Goal: Transaction & Acquisition: Purchase product/service

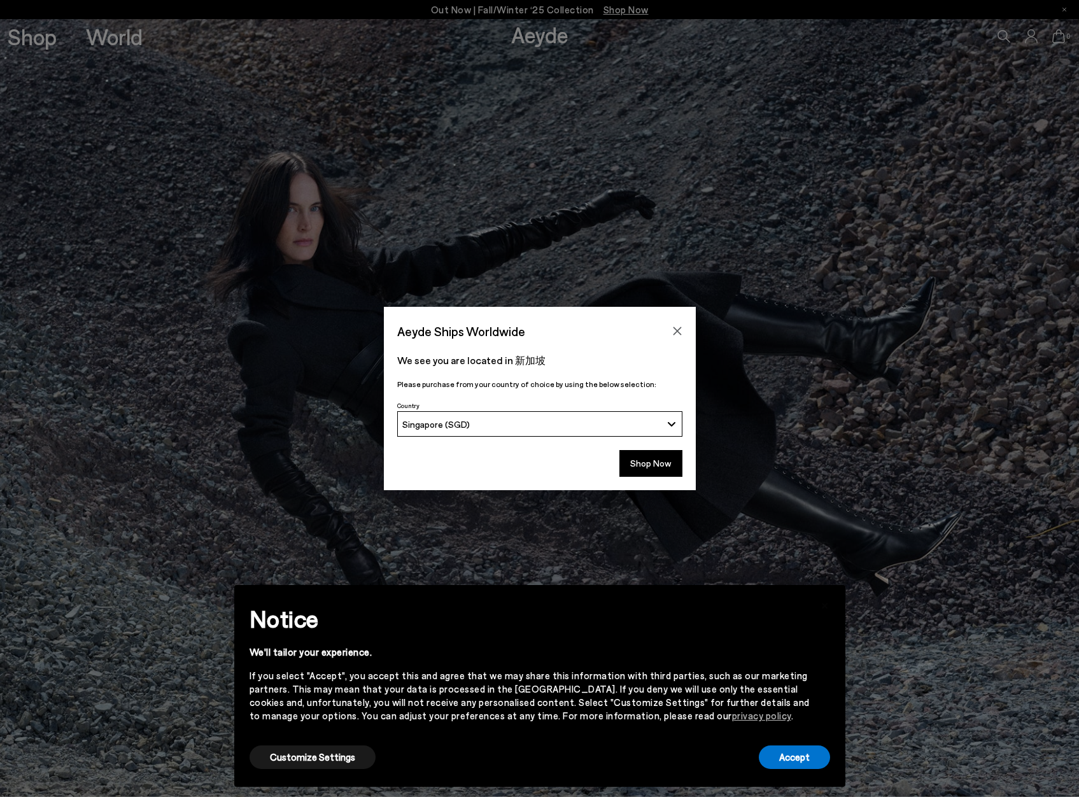
click at [656, 464] on button "Shop Now" at bounding box center [650, 463] width 63 height 27
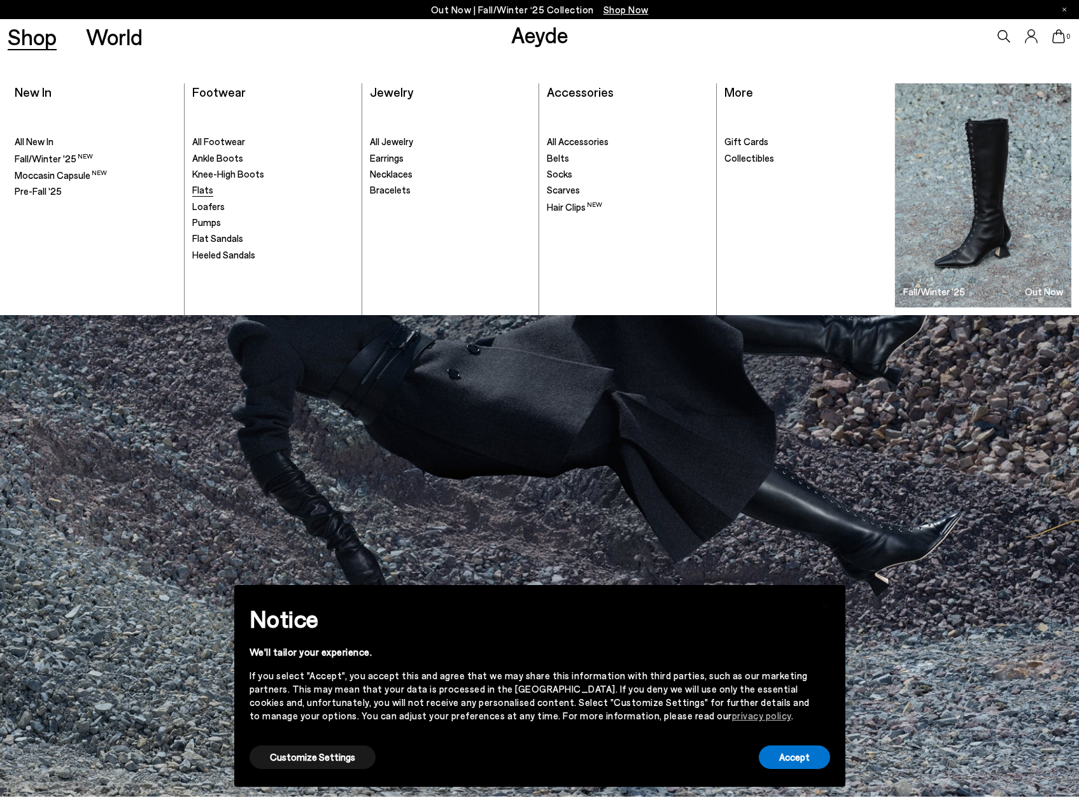
click at [204, 188] on span "Flats" at bounding box center [202, 189] width 21 height 11
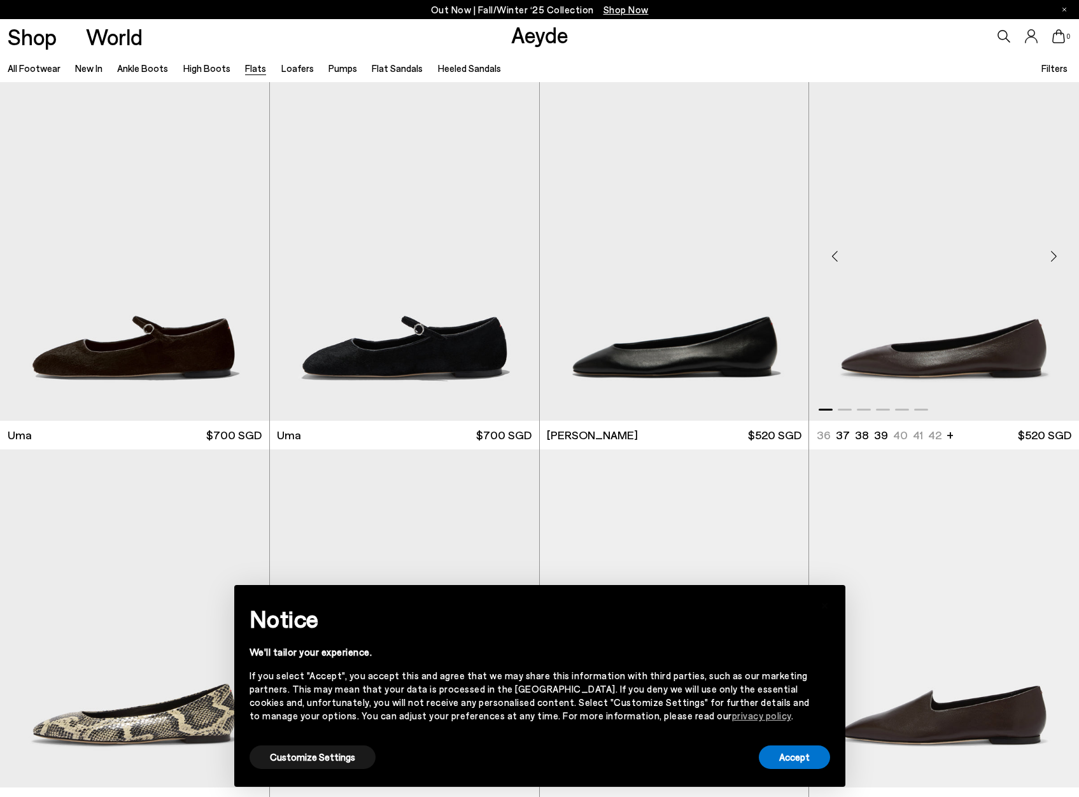
click at [1055, 253] on div "Next slide" at bounding box center [1053, 256] width 38 height 38
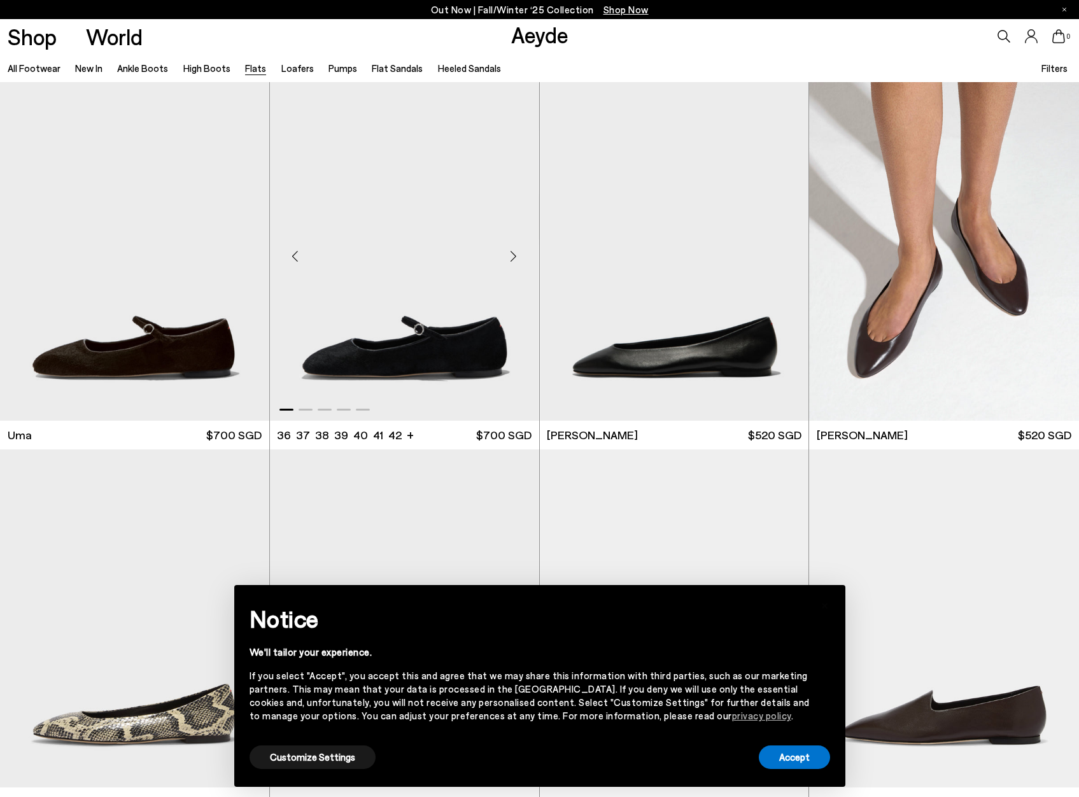
click at [512, 252] on div "Next slide" at bounding box center [514, 256] width 38 height 38
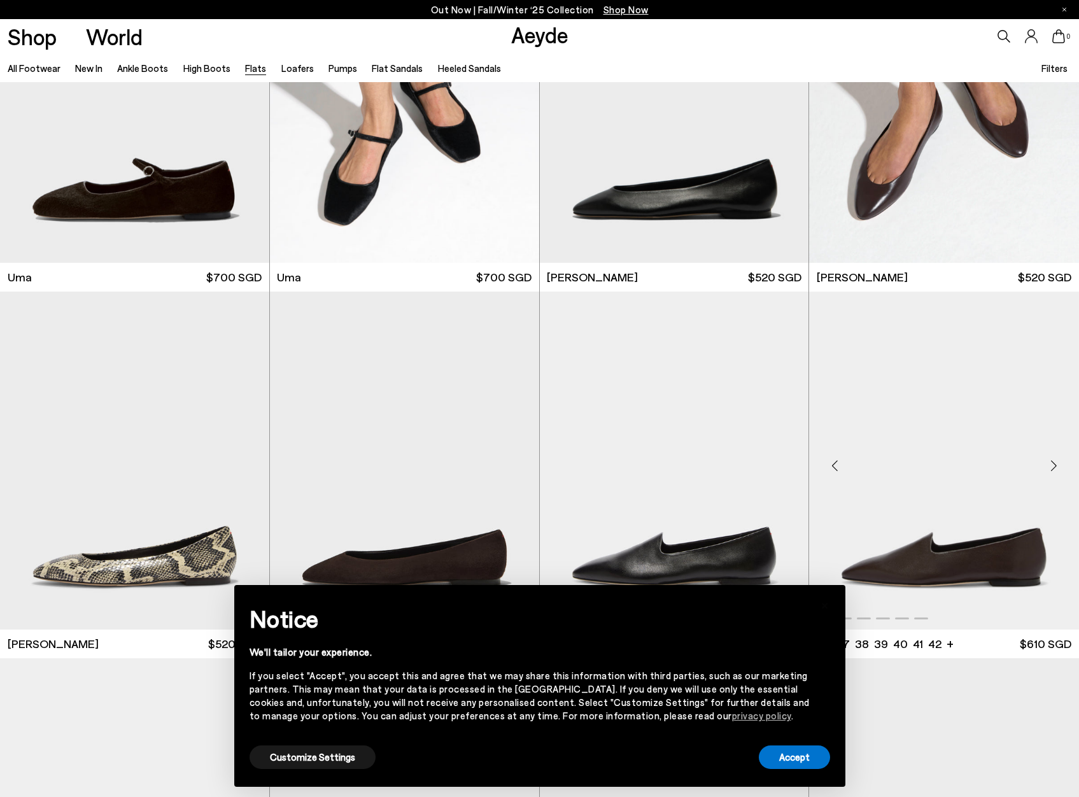
scroll to position [382, 0]
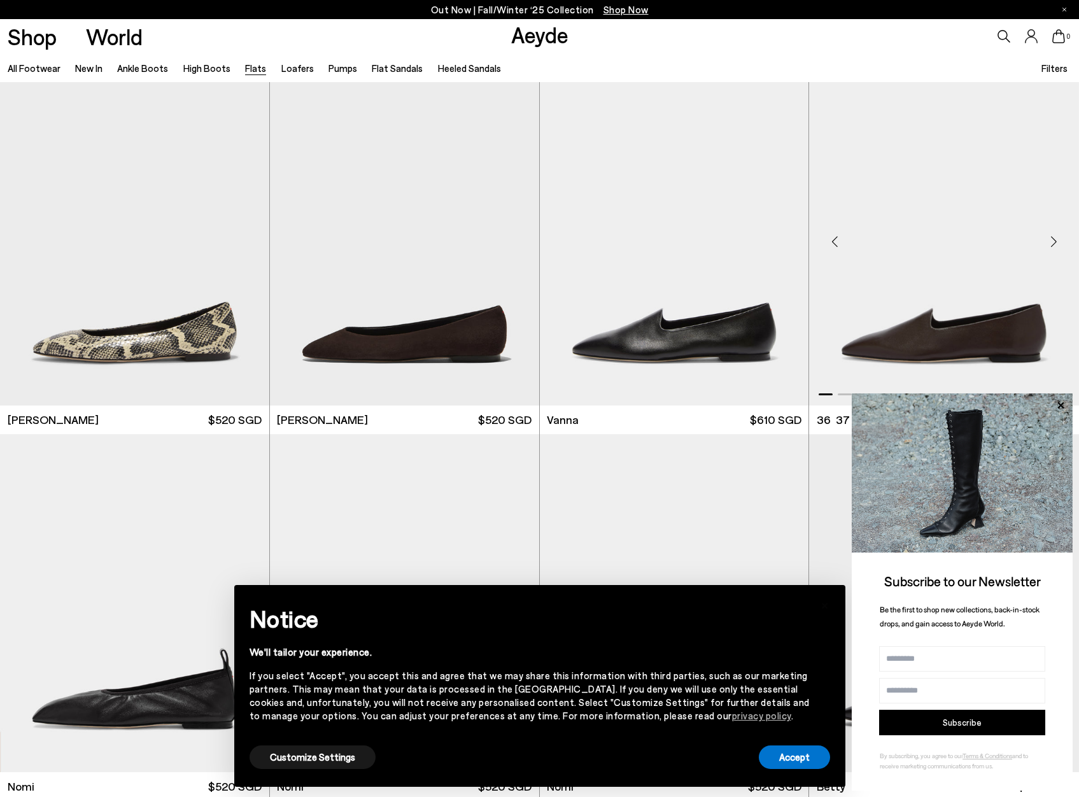
click at [1054, 243] on div "Next slide" at bounding box center [1053, 241] width 38 height 38
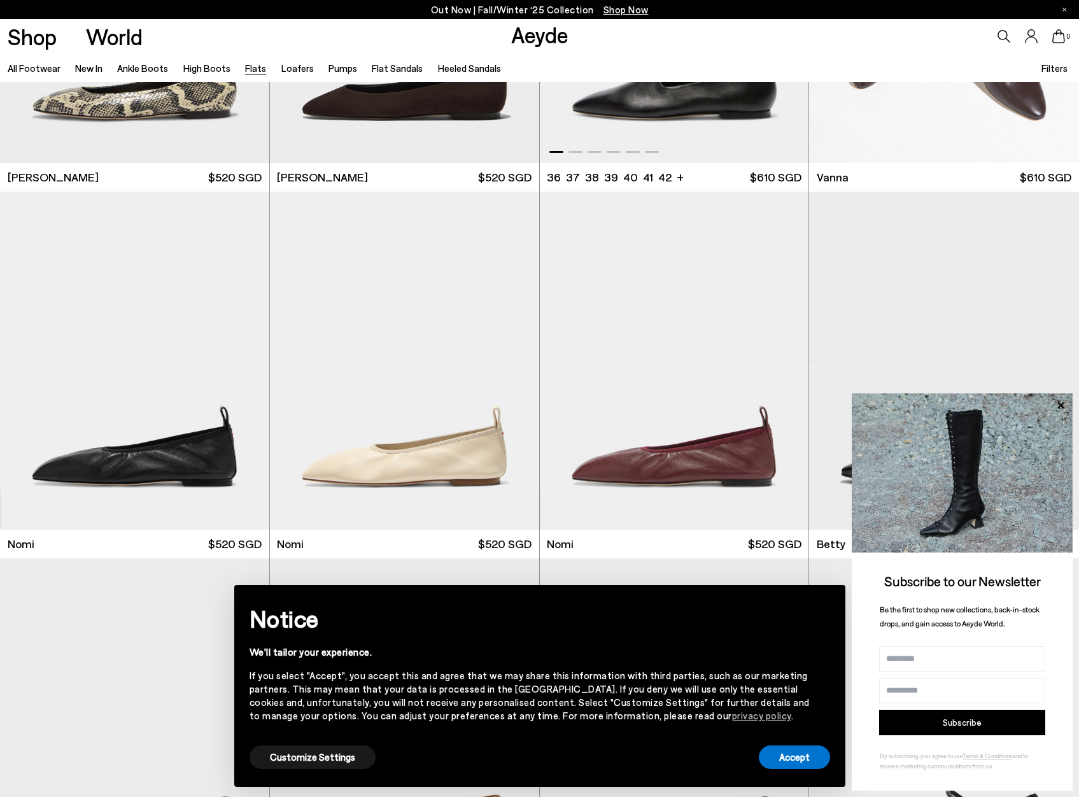
scroll to position [764, 0]
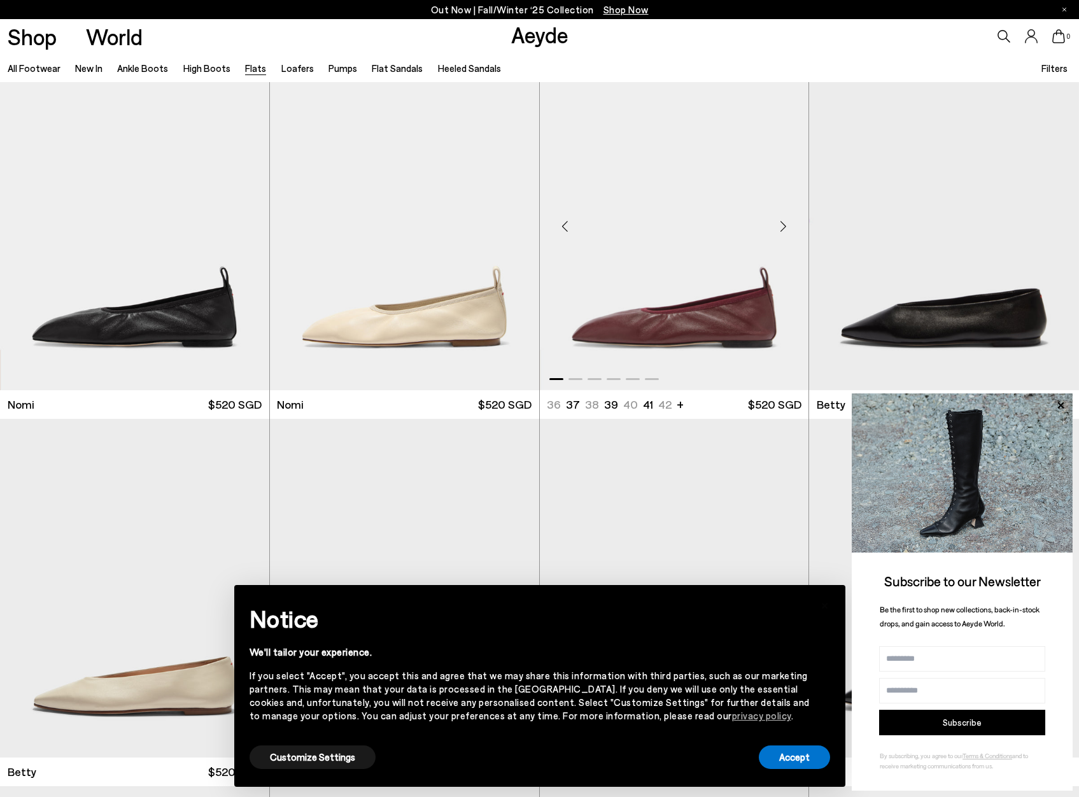
click at [786, 230] on div "Next slide" at bounding box center [783, 227] width 38 height 38
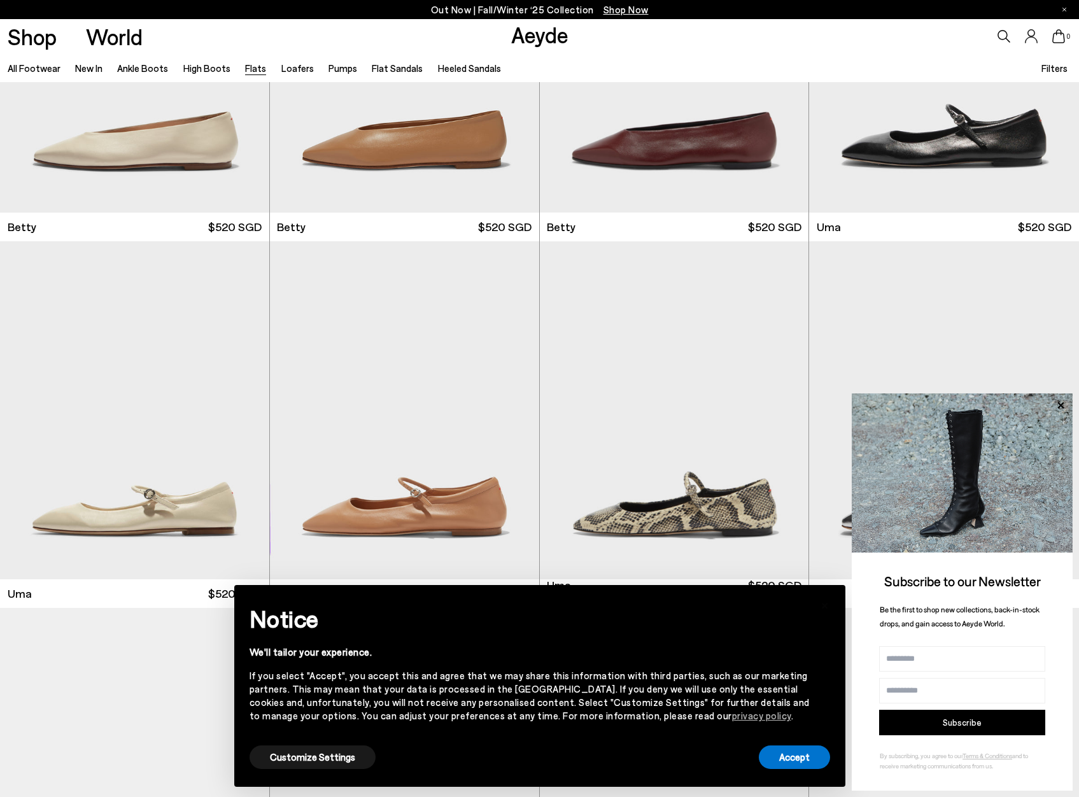
scroll to position [1146, 0]
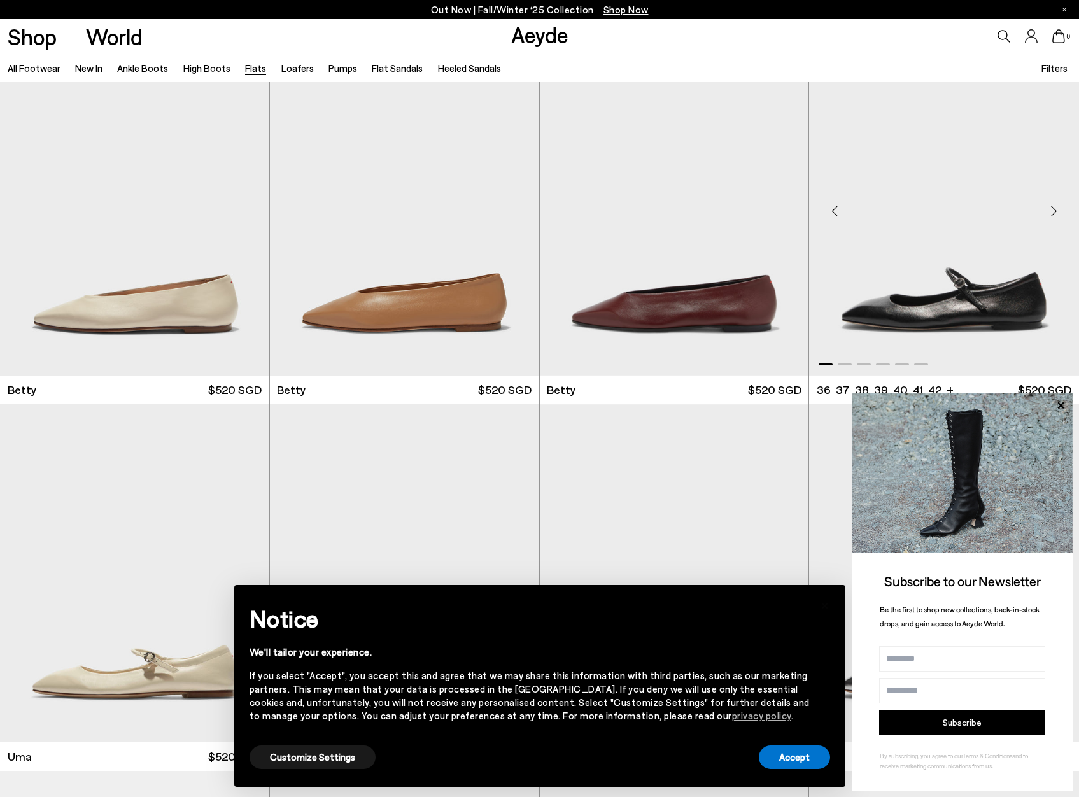
click at [1061, 213] on div "Next slide" at bounding box center [1053, 211] width 38 height 38
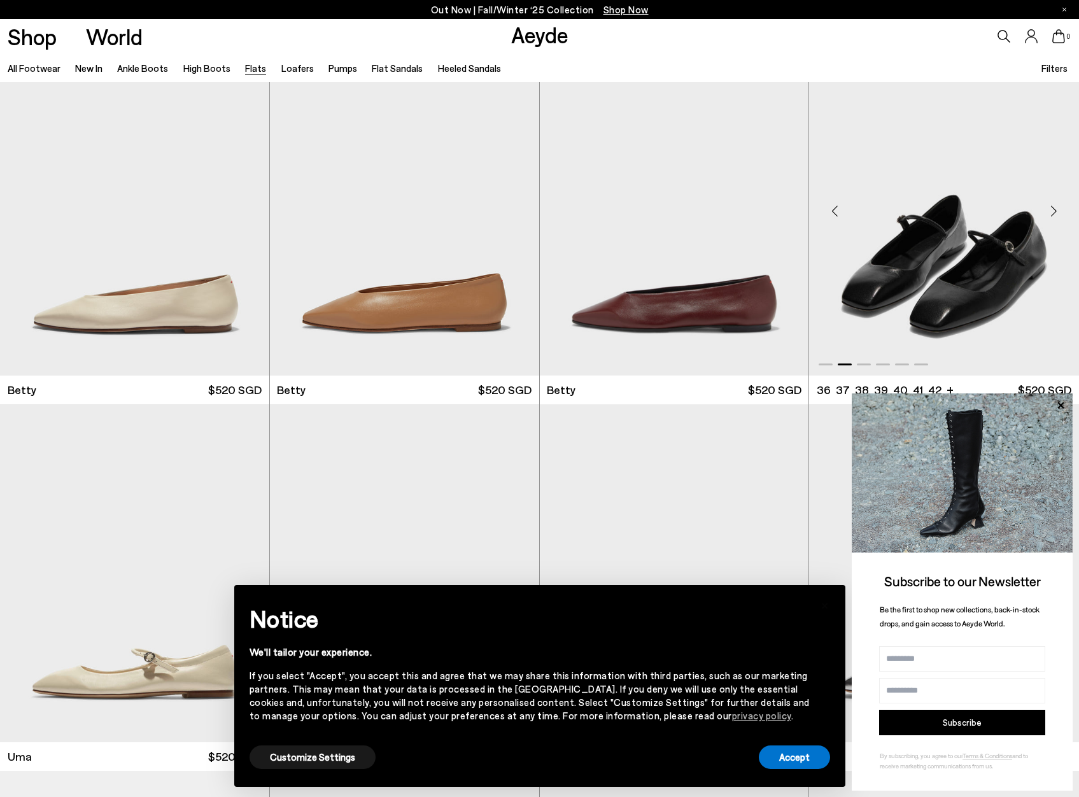
click at [1061, 213] on div "Next slide" at bounding box center [1053, 211] width 38 height 38
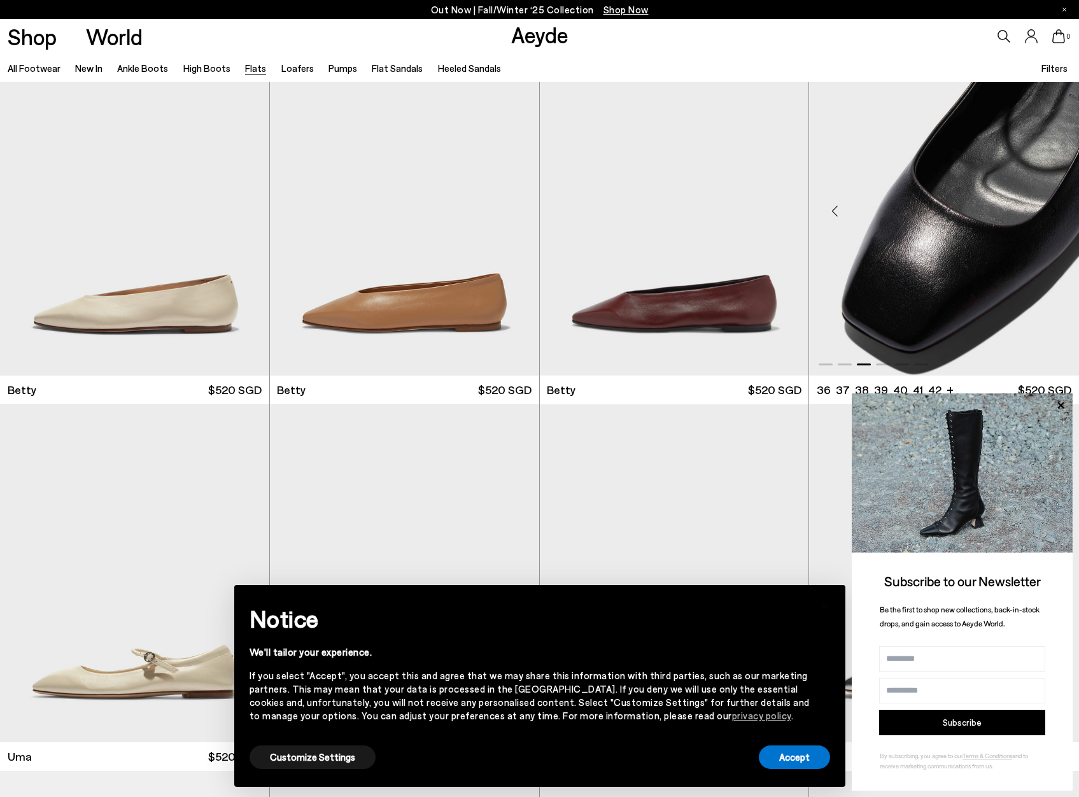
click at [1061, 213] on div "Next slide" at bounding box center [1053, 211] width 38 height 38
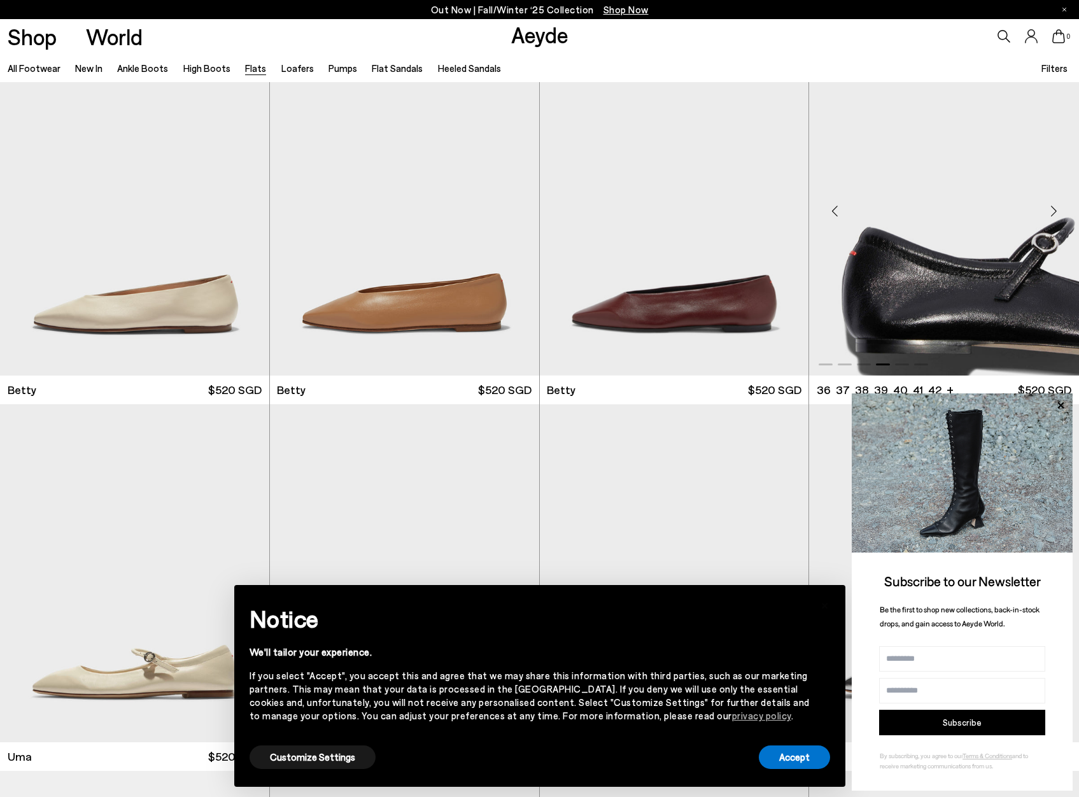
click at [1061, 213] on div "Next slide" at bounding box center [1053, 211] width 38 height 38
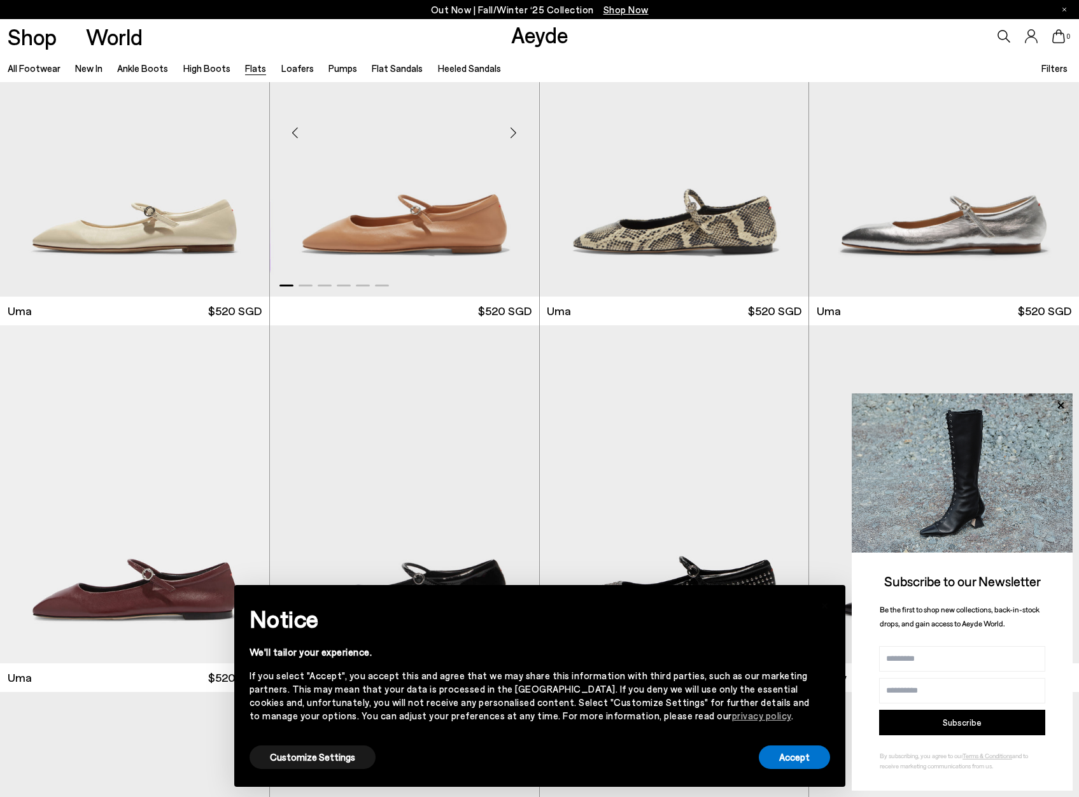
scroll to position [2101, 0]
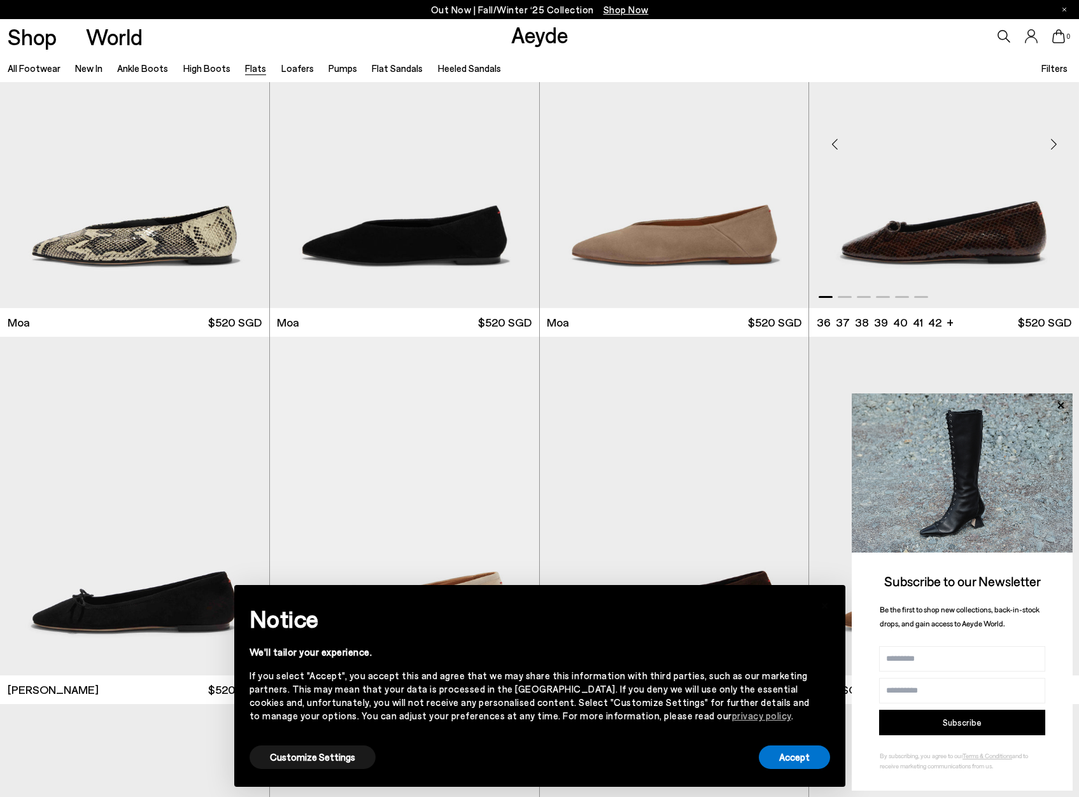
scroll to position [3056, 0]
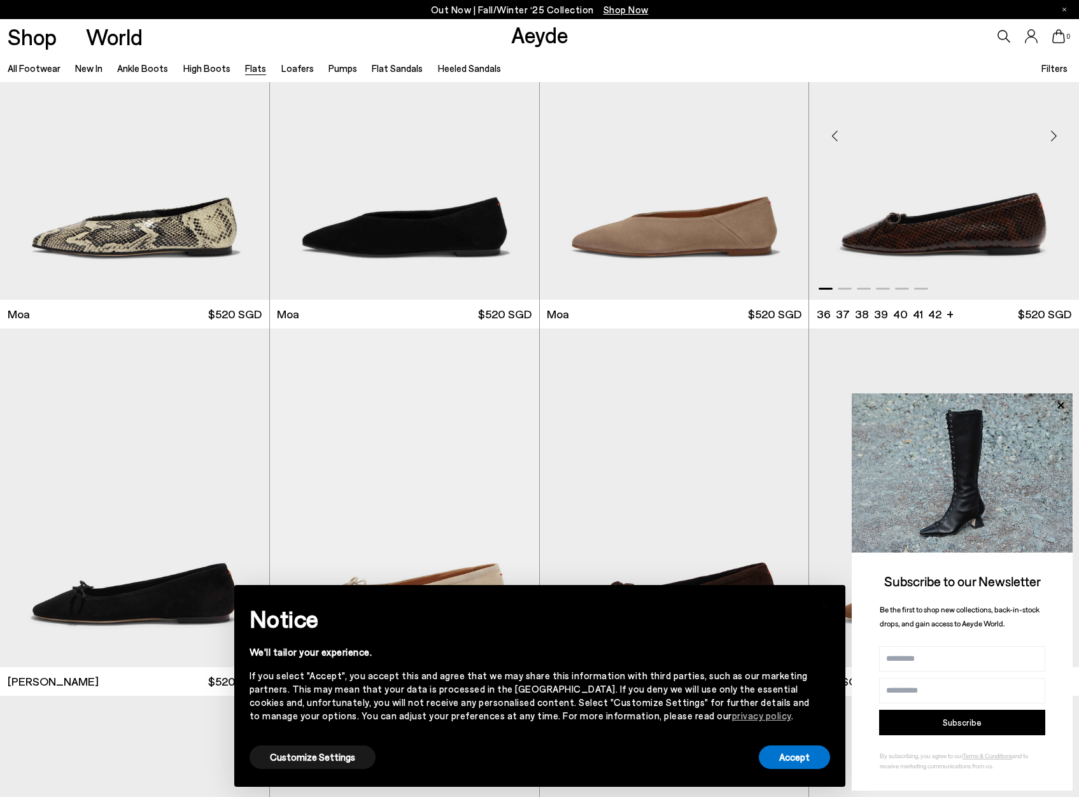
click at [1054, 138] on div "Next slide" at bounding box center [1053, 136] width 38 height 38
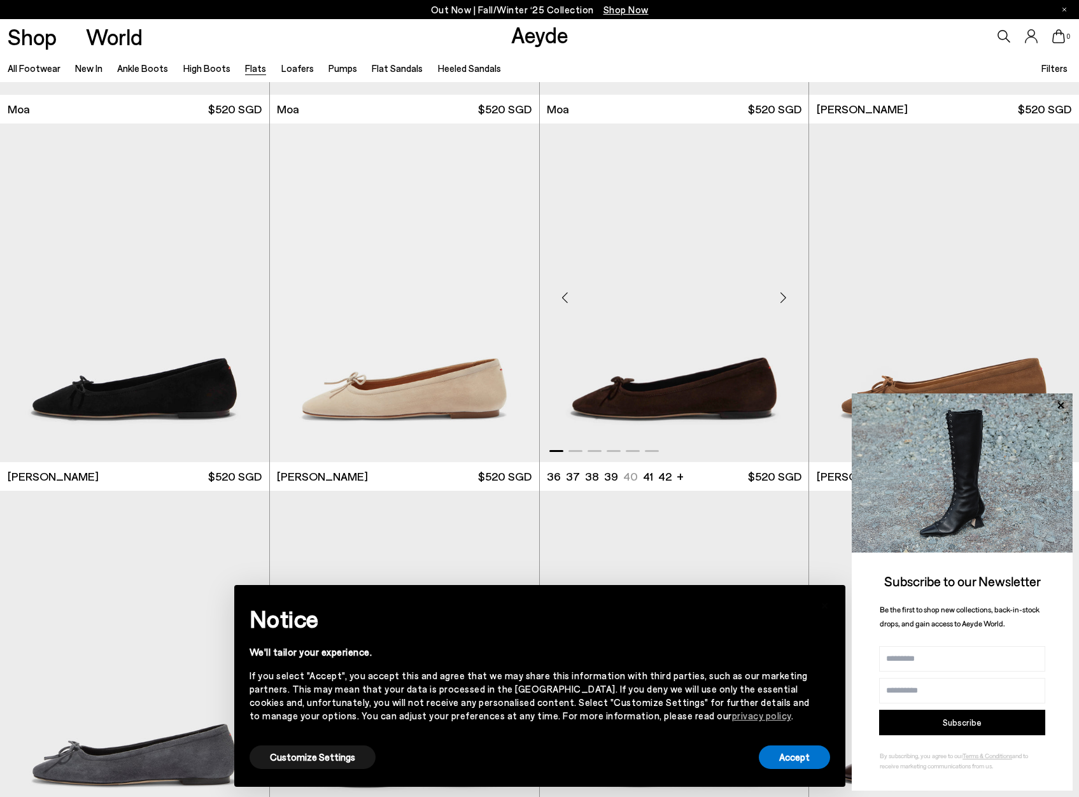
scroll to position [3565, 0]
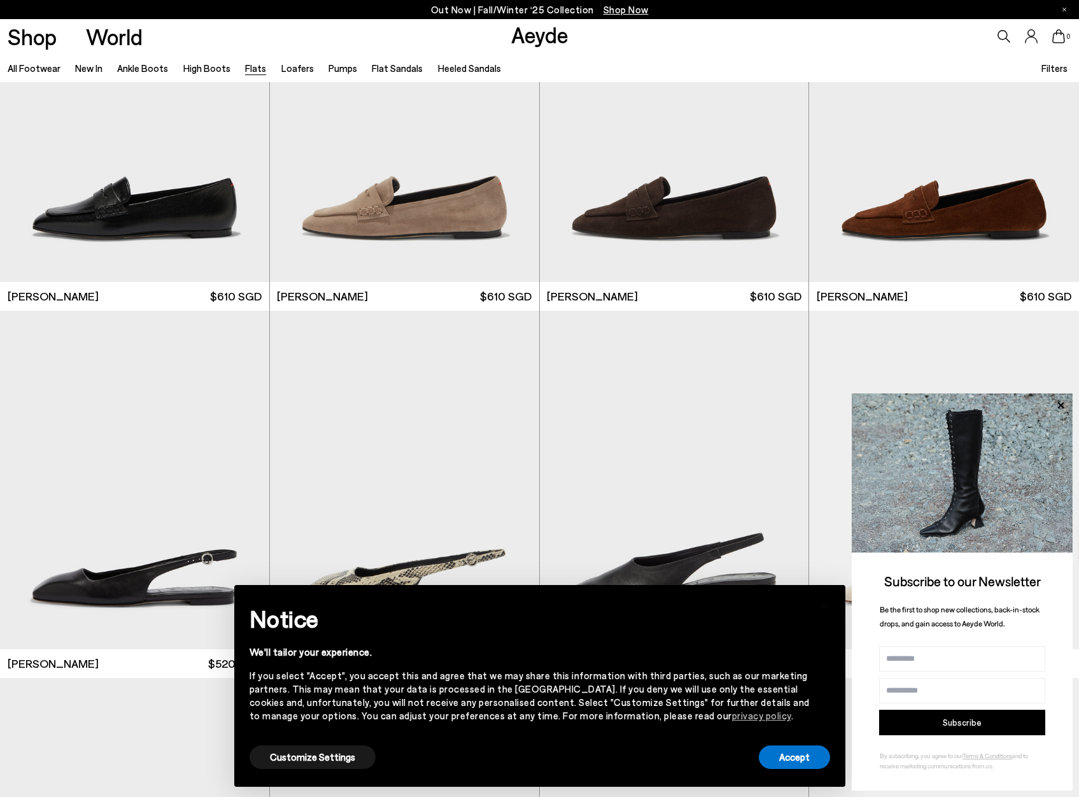
scroll to position [5284, 0]
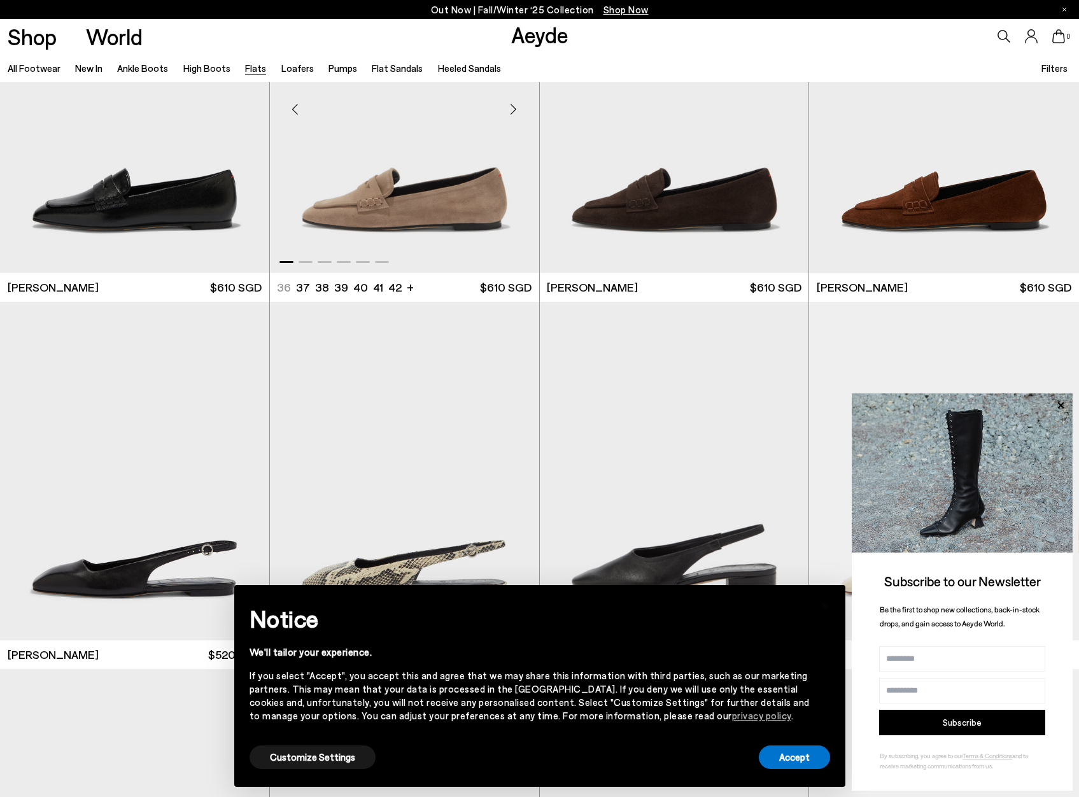
click at [512, 115] on div "Next slide" at bounding box center [514, 109] width 38 height 38
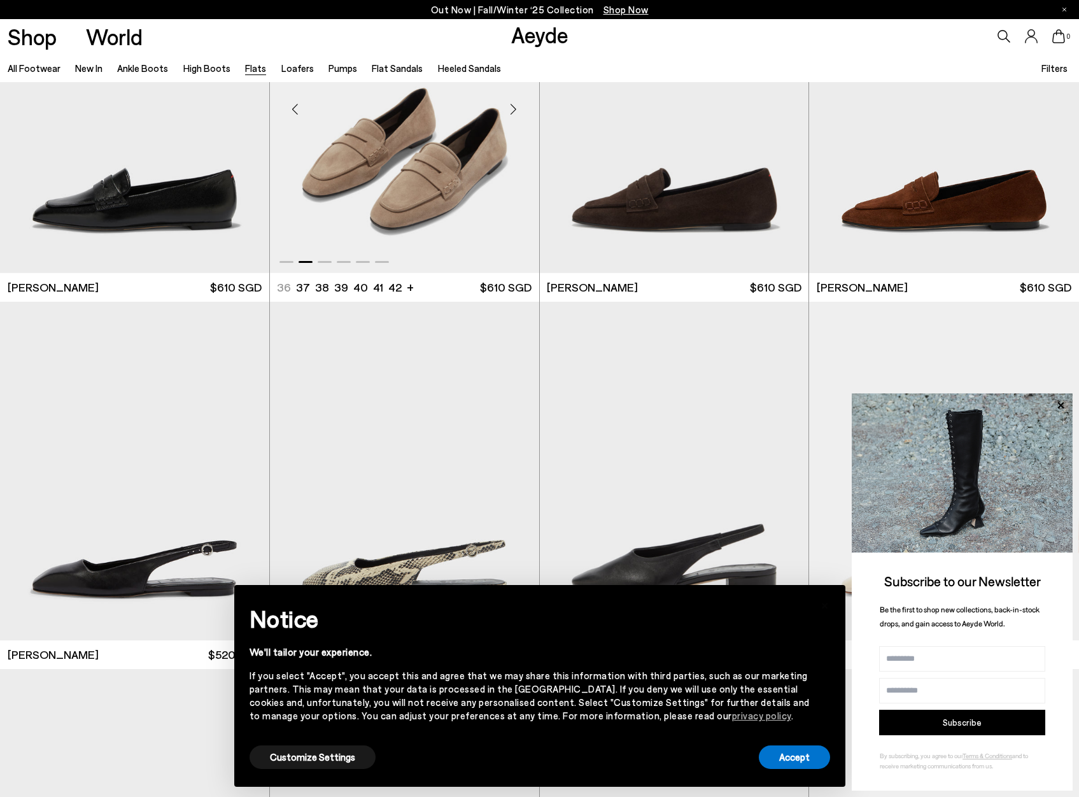
click at [512, 115] on div "Next slide" at bounding box center [514, 109] width 38 height 38
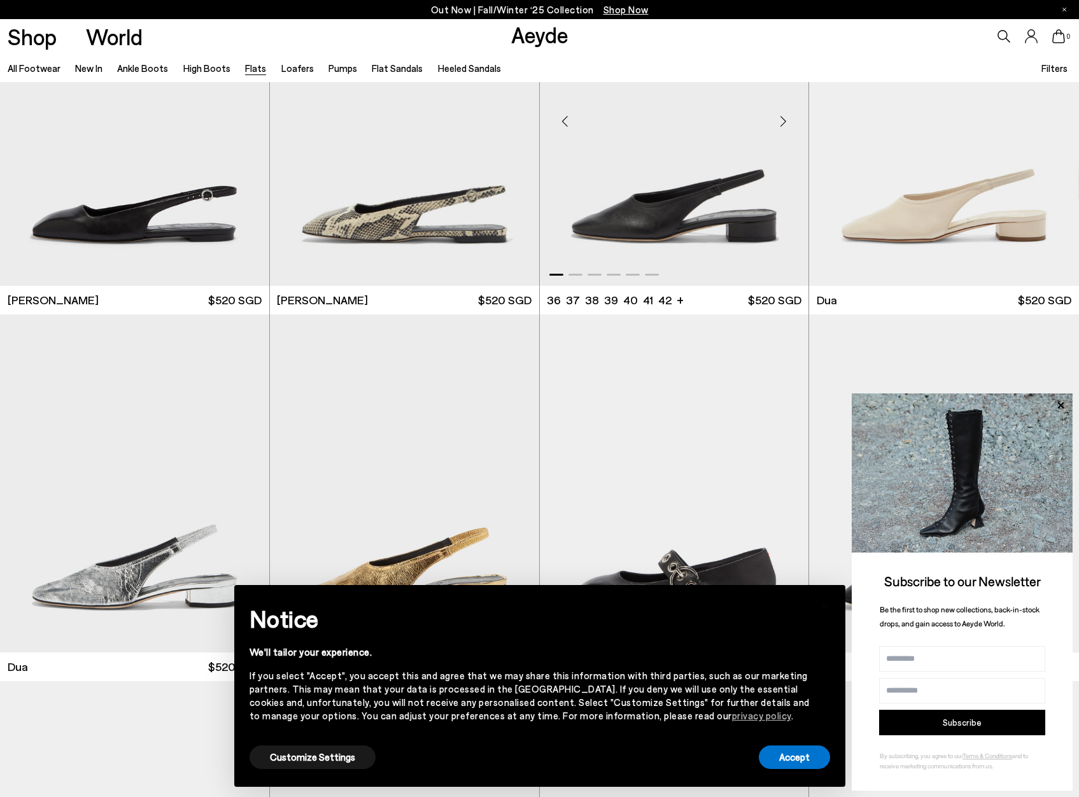
scroll to position [5538, 0]
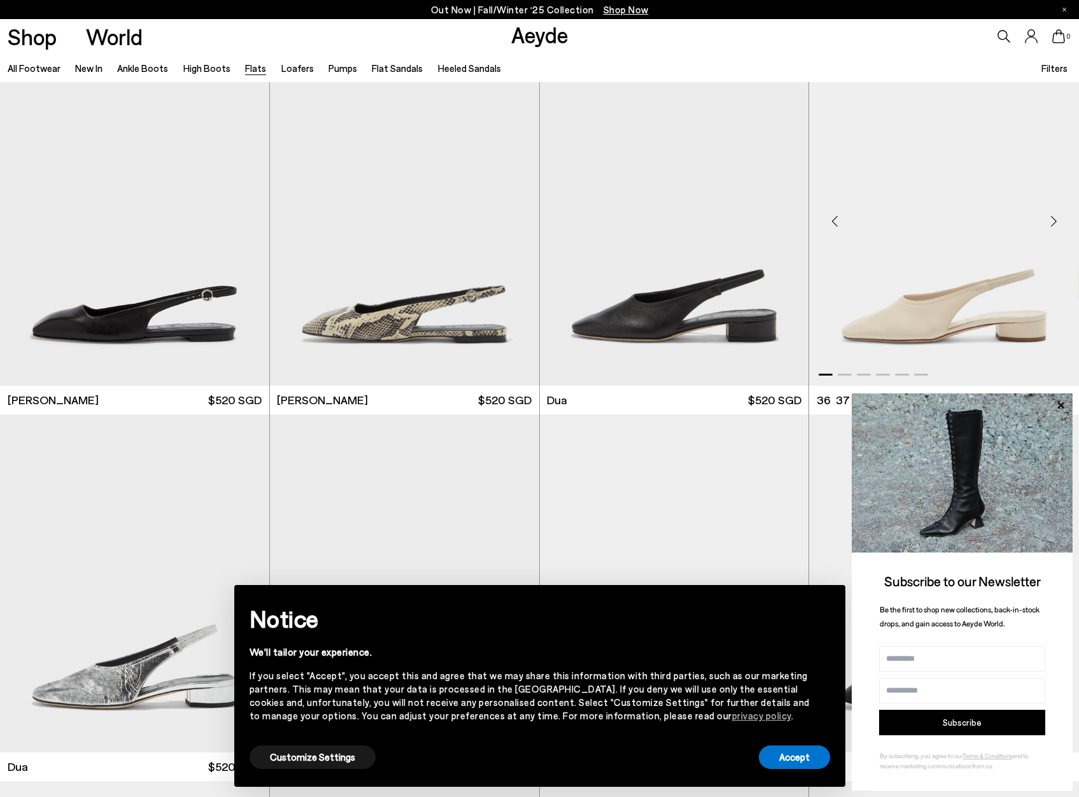
click at [1054, 226] on div "Next slide" at bounding box center [1053, 221] width 38 height 38
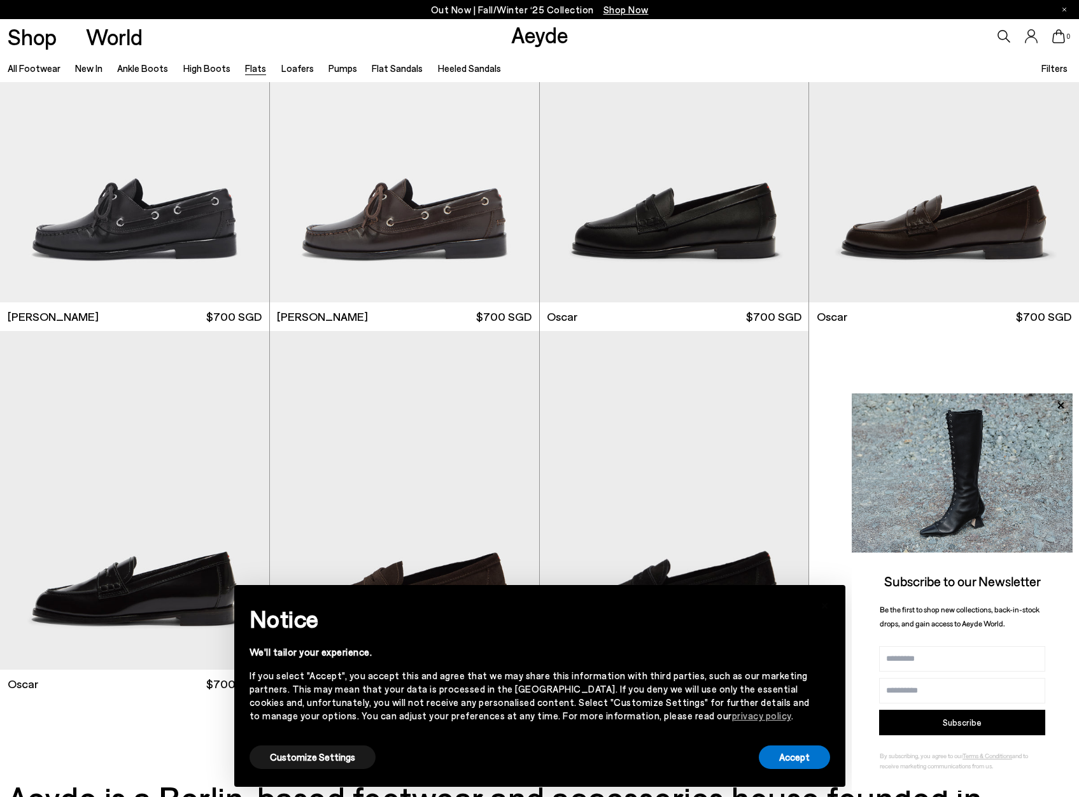
scroll to position [7321, 0]
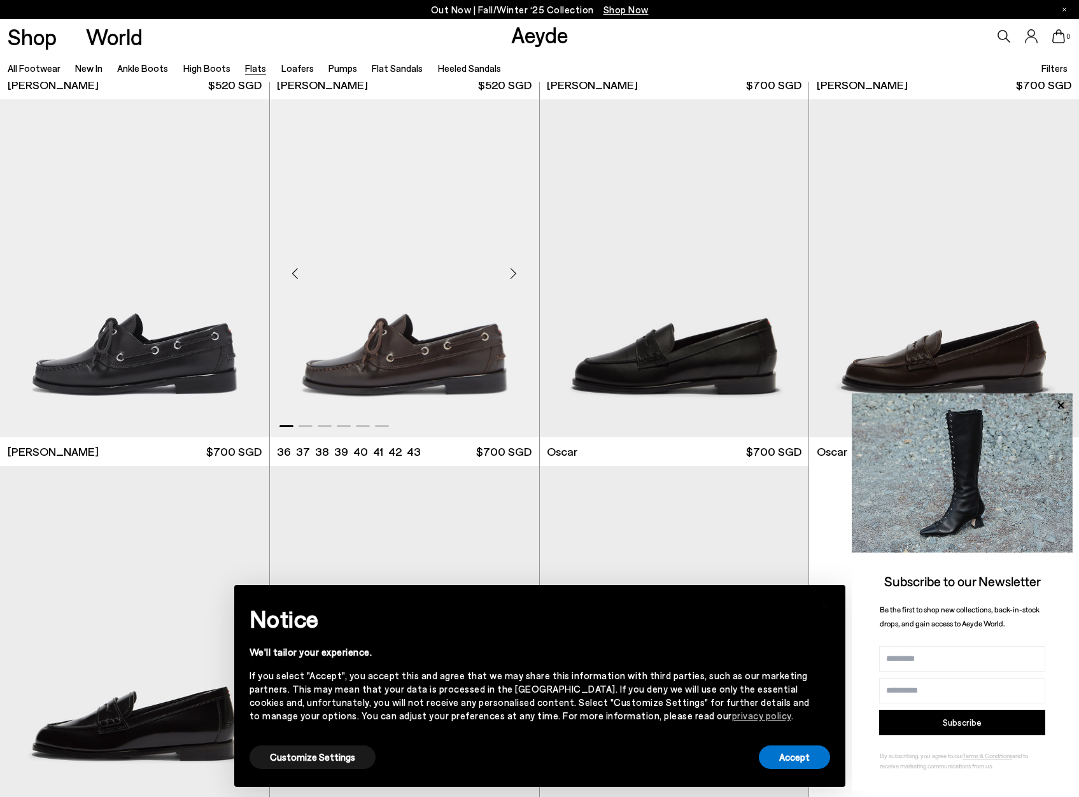
click at [514, 269] on div "Next slide" at bounding box center [514, 274] width 38 height 38
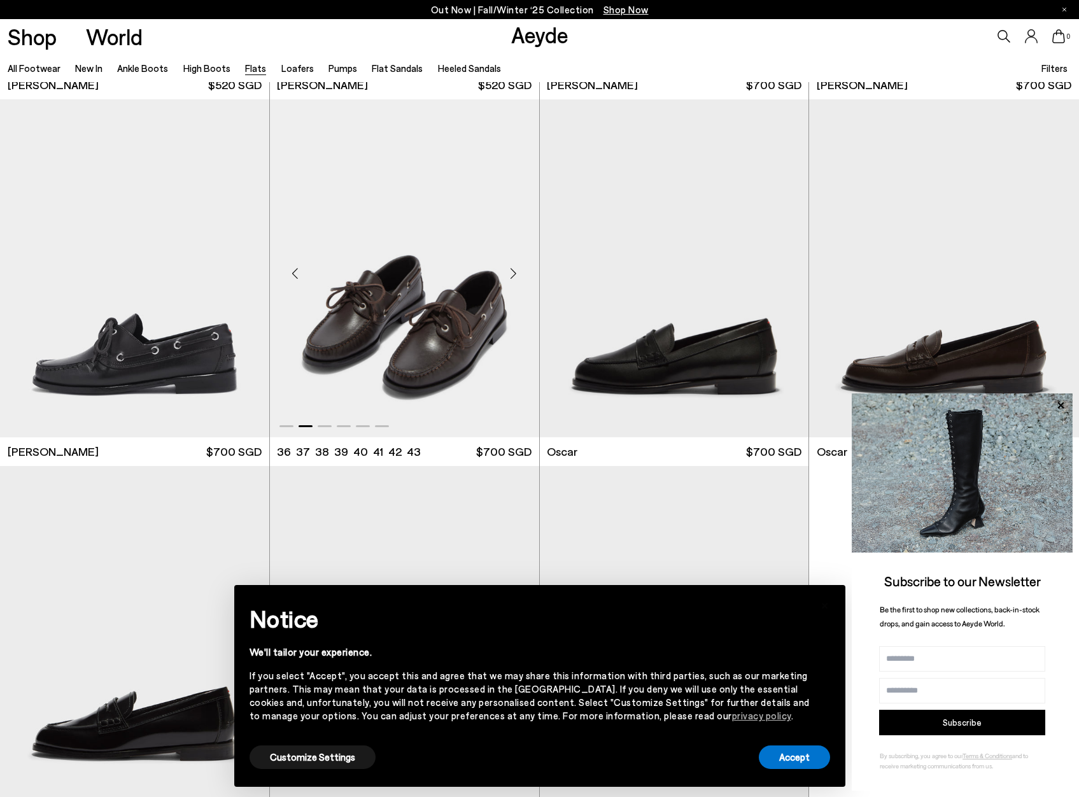
scroll to position [7806, 0]
